Goal: Information Seeking & Learning: Understand process/instructions

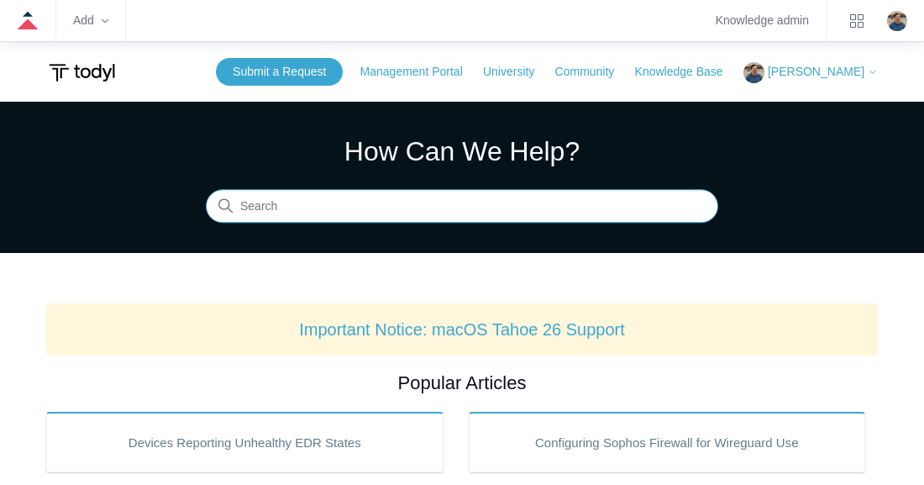
click at [432, 207] on input "Search" at bounding box center [462, 207] width 512 height 34
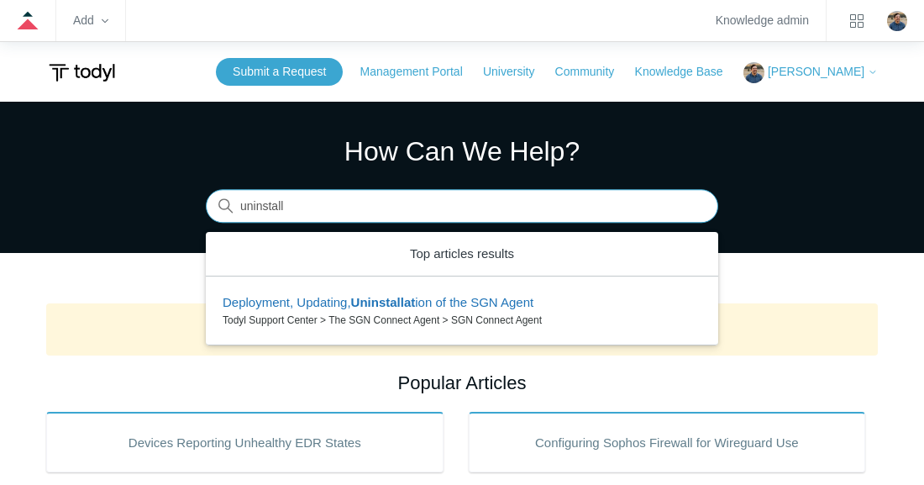
type input "uninstall"
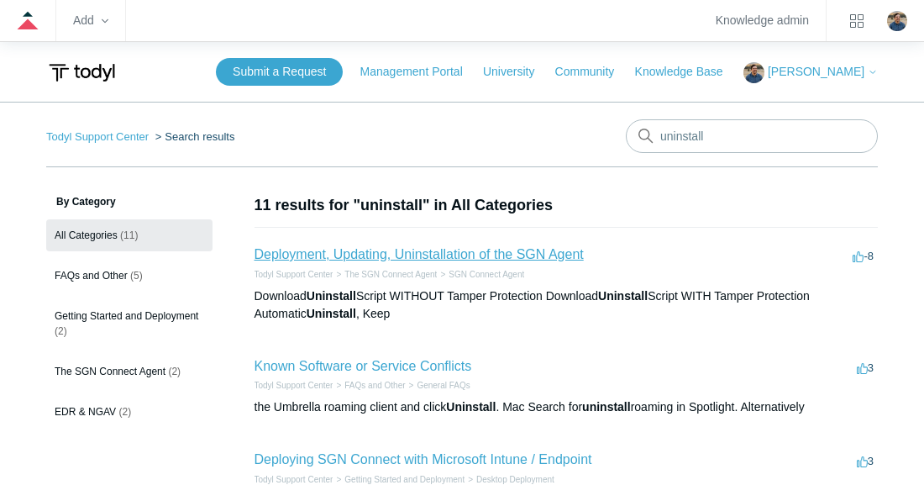
click at [399, 249] on link "Deployment, Updating, Uninstallation of the SGN Agent" at bounding box center [418, 254] width 329 height 14
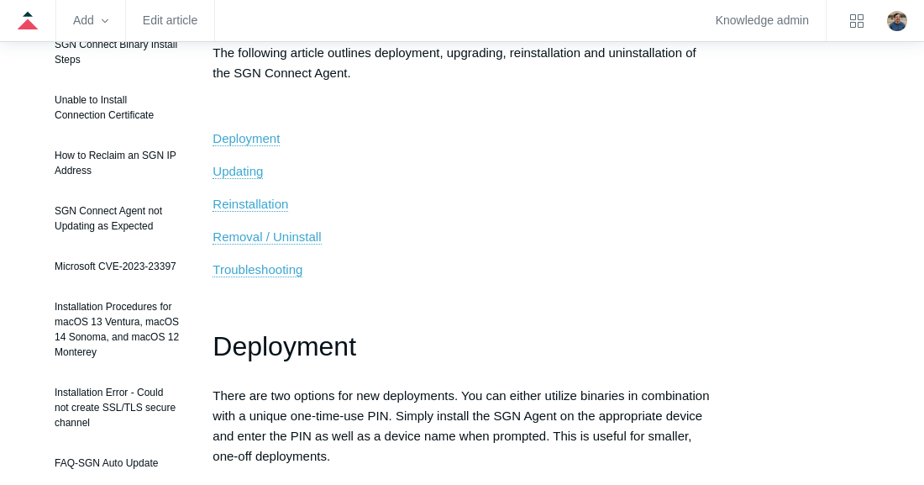
scroll to position [310, 0]
click at [242, 238] on span "Removal / Uninstall" at bounding box center [266, 235] width 108 height 14
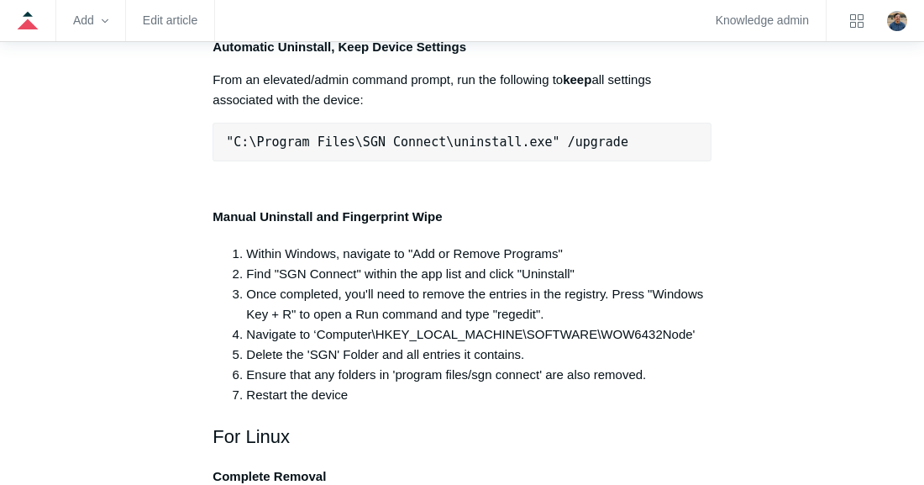
scroll to position [3557, 0]
drag, startPoint x: 216, startPoint y: 278, endPoint x: 767, endPoint y: 393, distance: 562.7
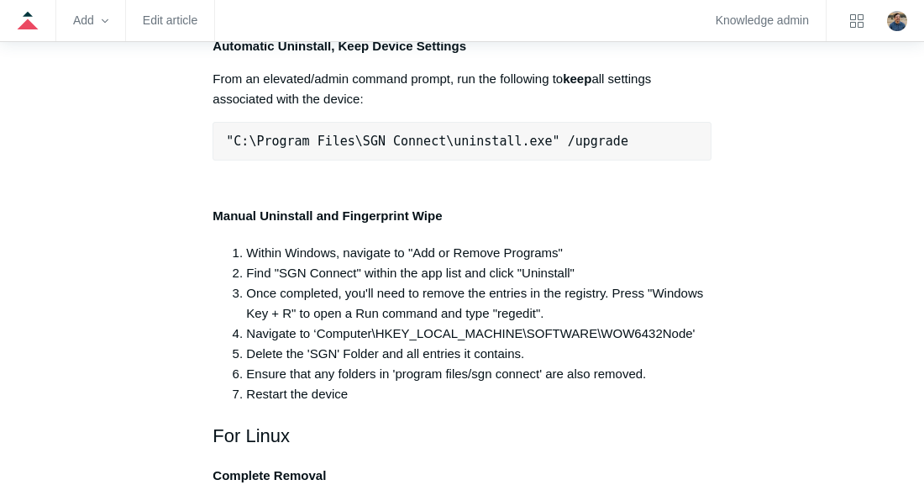
drag, startPoint x: 705, startPoint y: 364, endPoint x: 512, endPoint y: 340, distance: 193.8
drag, startPoint x: 512, startPoint y: 340, endPoint x: 712, endPoint y: 364, distance: 201.2
drag, startPoint x: 699, startPoint y: 364, endPoint x: 225, endPoint y: 276, distance: 481.6
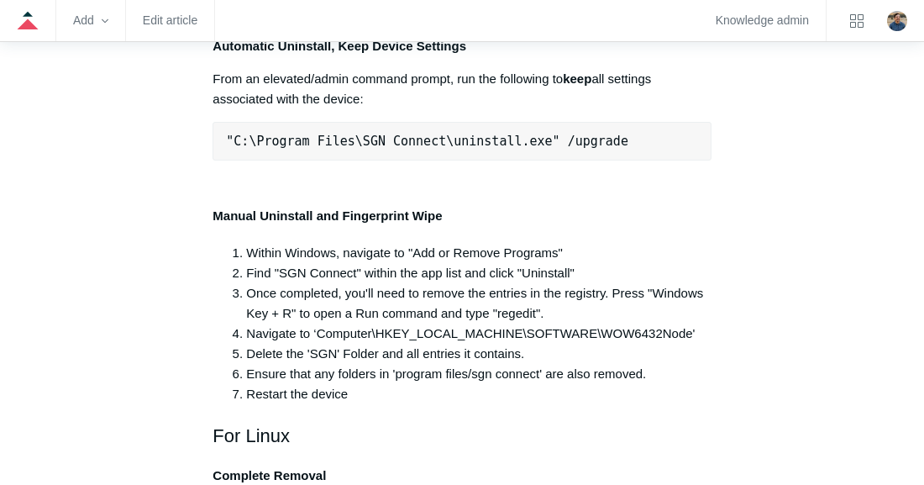
copy div ""C:\Program Files\SGN Connect\uninstall.exe" If you're using the Maintenance ke…"
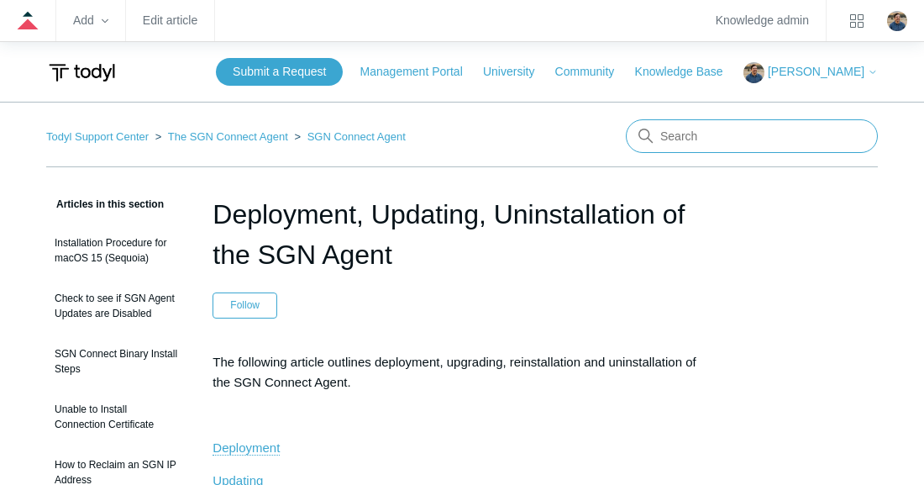
click at [739, 144] on input "Search" at bounding box center [752, 136] width 252 height 34
type input "s"
click at [61, 142] on link "Todyl Support Center" at bounding box center [97, 136] width 102 height 13
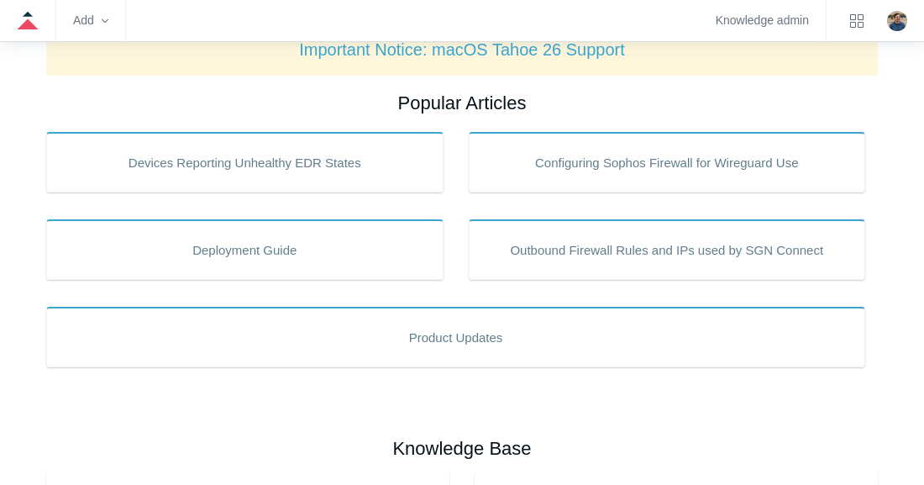
scroll to position [284, 0]
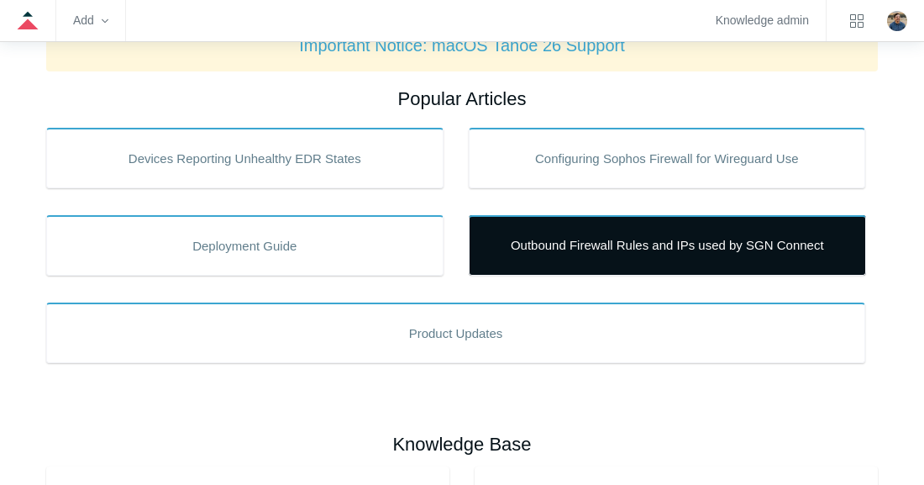
click at [653, 239] on link "Outbound Firewall Rules and IPs used by SGN Connect" at bounding box center [667, 245] width 397 height 60
